Goal: Navigation & Orientation: Find specific page/section

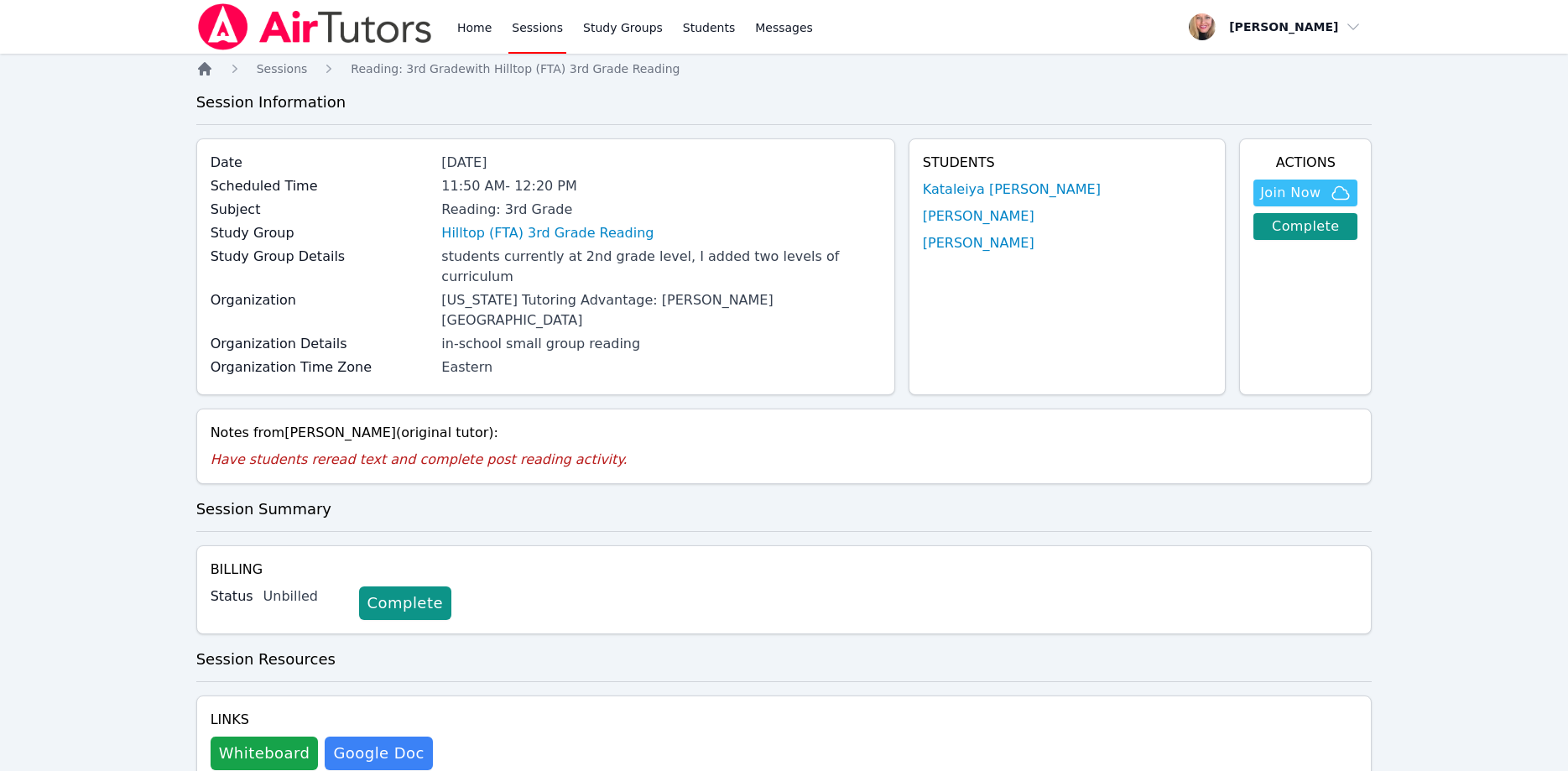
click at [203, 71] on icon "Breadcrumb" at bounding box center [204, 68] width 17 height 17
